Goal: Navigation & Orientation: Find specific page/section

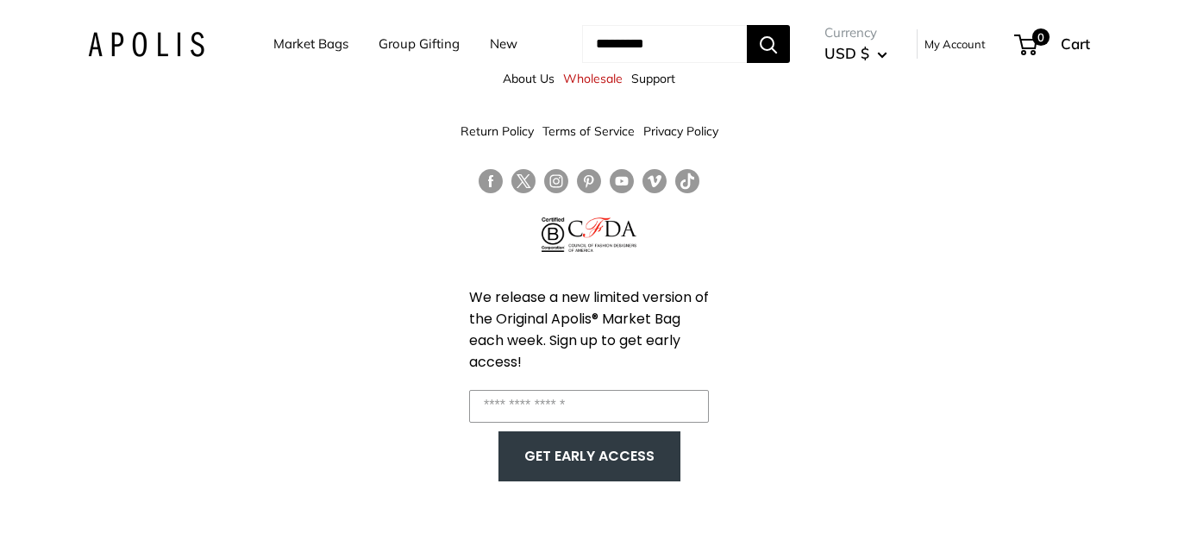
click at [282, 46] on link "Market Bags" at bounding box center [310, 44] width 75 height 24
click at [166, 43] on img at bounding box center [146, 44] width 116 height 25
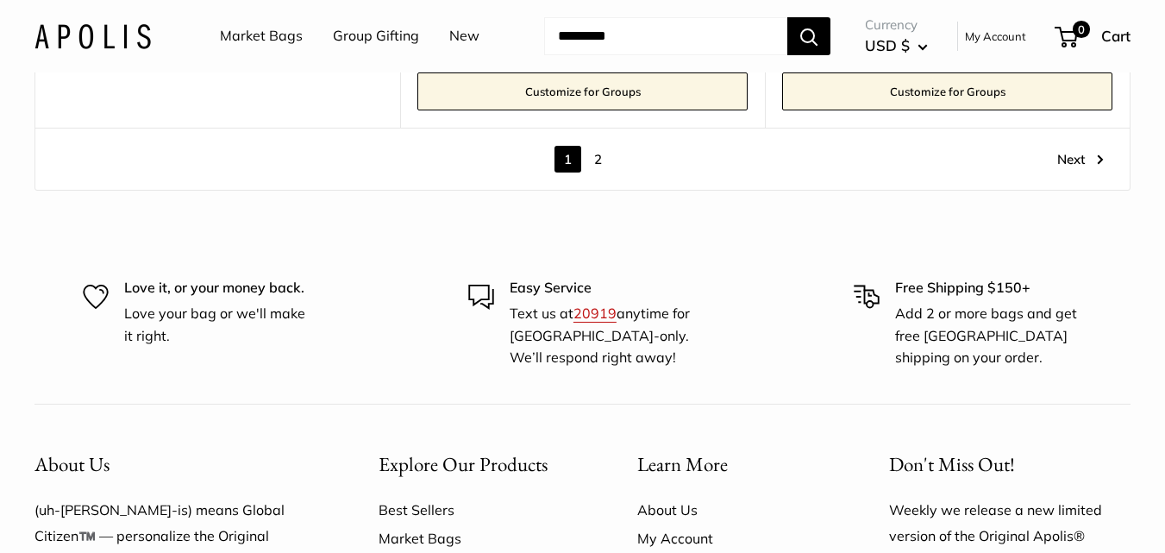
scroll to position [9943, 0]
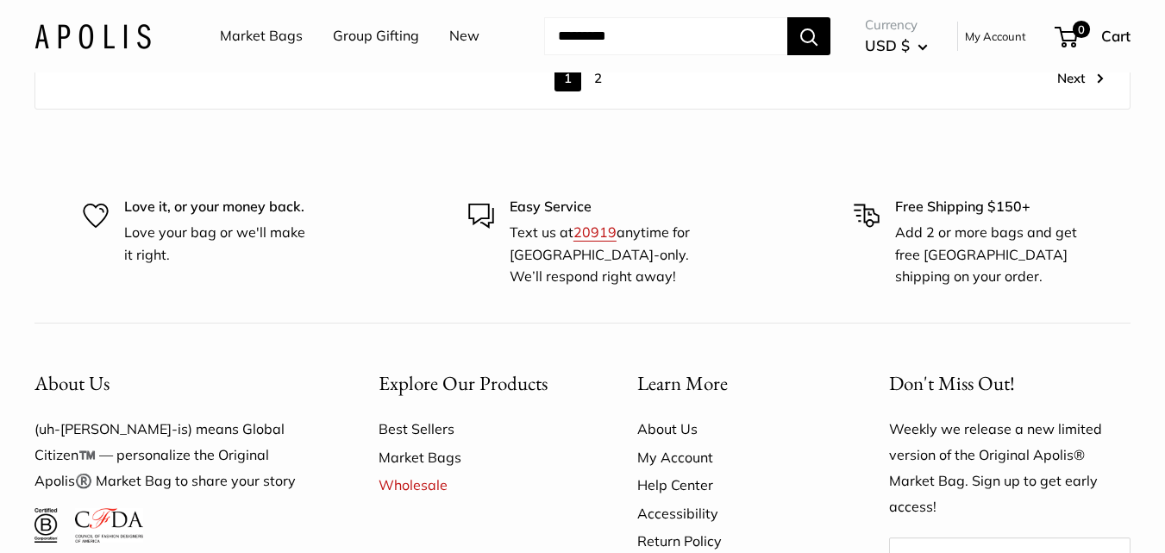
drag, startPoint x: 49, startPoint y: 478, endPoint x: 183, endPoint y: 478, distance: 133.6
copy p "APOLIS HOLDINGS, LLC"
click at [346, 349] on div "About Us (uh-paul-is) means Global Citizen™️ — personalize the Original Apolis®…" at bounding box center [176, 498] width 344 height 298
drag, startPoint x: 122, startPoint y: 497, endPoint x: 261, endPoint y: 498, distance: 139.7
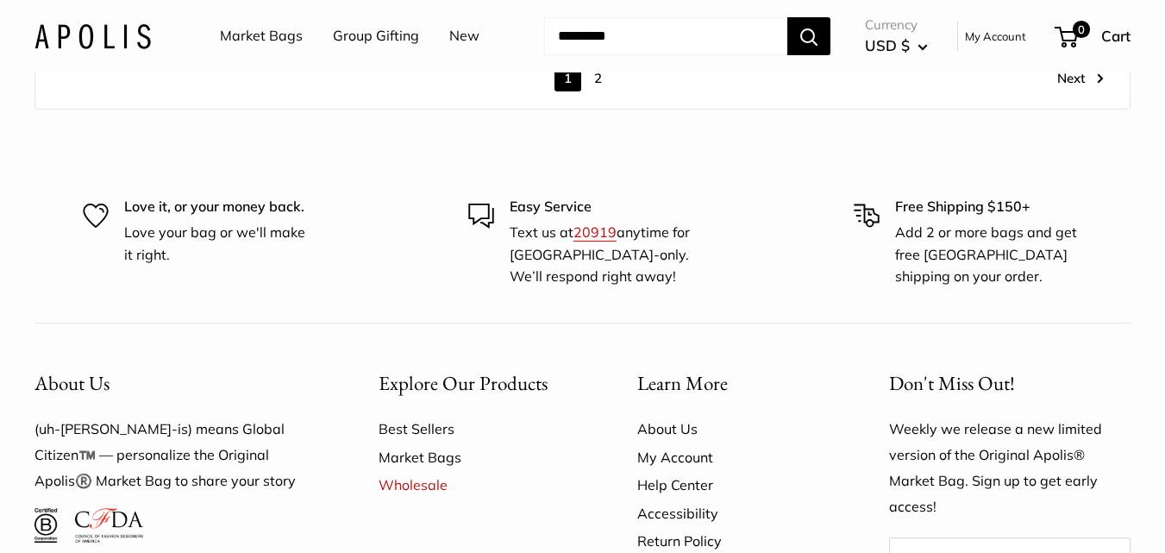
copy p "Los Angeles, California"
click at [330, 349] on div "About Us (uh-paul-is) means Global Citizen™️ — personalize the Original Apolis®…" at bounding box center [176, 498] width 344 height 298
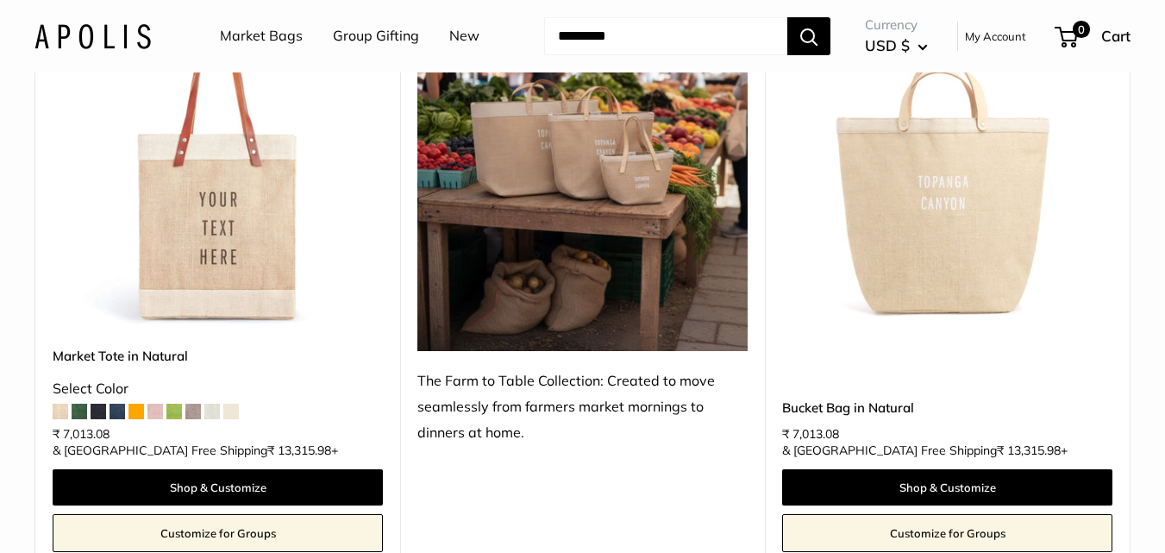
scroll to position [0, 0]
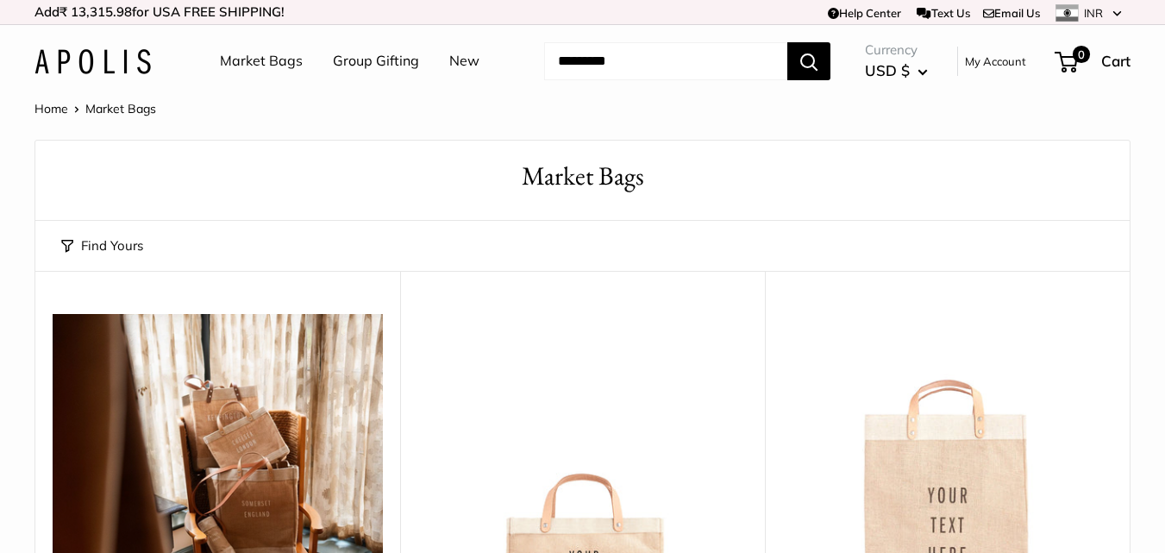
click at [209, 147] on header "Market Bags" at bounding box center [582, 168] width 1094 height 54
click at [109, 72] on img at bounding box center [92, 61] width 116 height 25
